Goal: Book appointment/travel/reservation

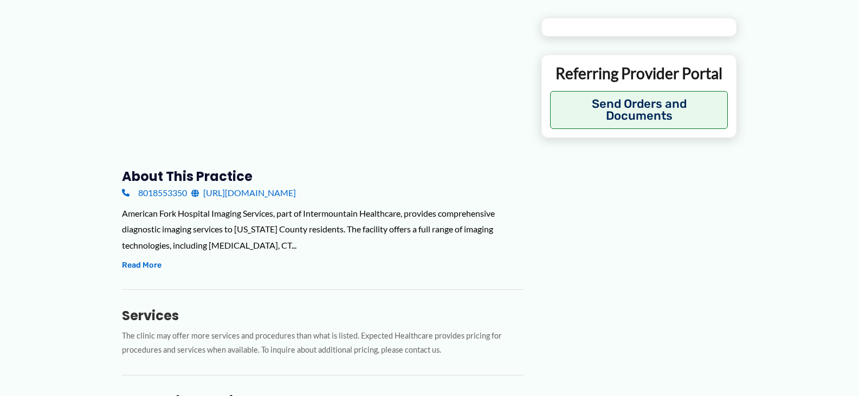
type input "**********"
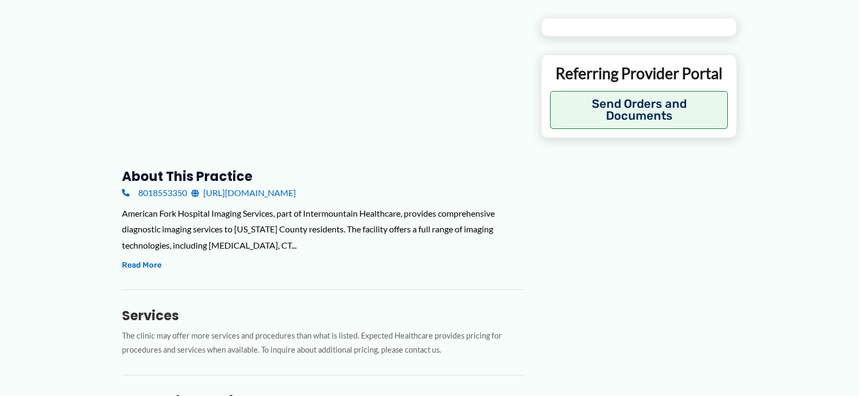
type input "**********"
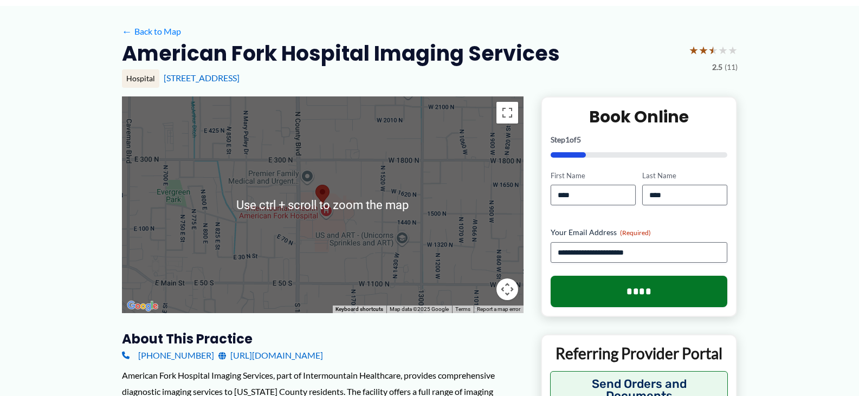
scroll to position [116, 0]
